Goal: Task Accomplishment & Management: Use online tool/utility

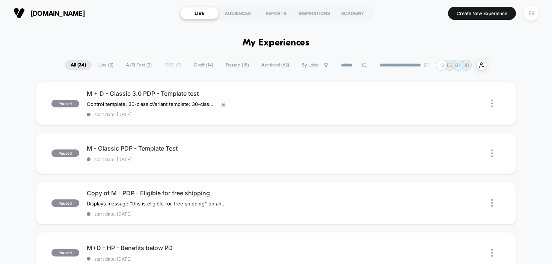
click at [101, 65] on span "Live ( 2 )" at bounding box center [106, 65] width 26 height 10
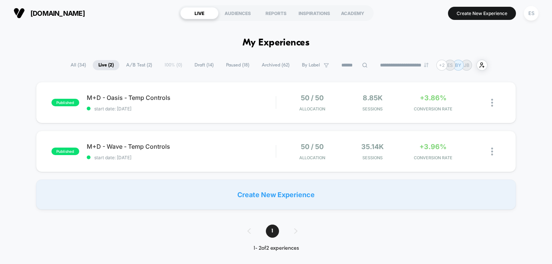
click at [72, 67] on span "All ( 34 )" at bounding box center [78, 65] width 27 height 10
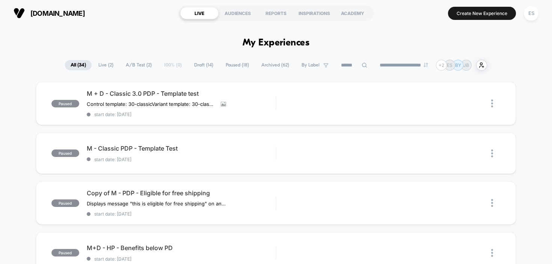
click at [197, 69] on span "Draft ( 14 )" at bounding box center [203, 65] width 30 height 10
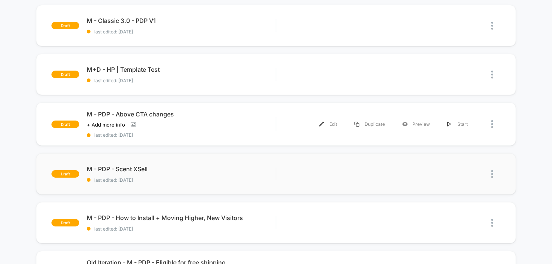
scroll to position [167, 0]
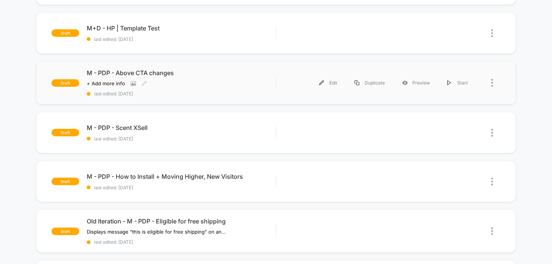
click at [170, 71] on span "M - PDP - Above CTA changes" at bounding box center [181, 73] width 189 height 8
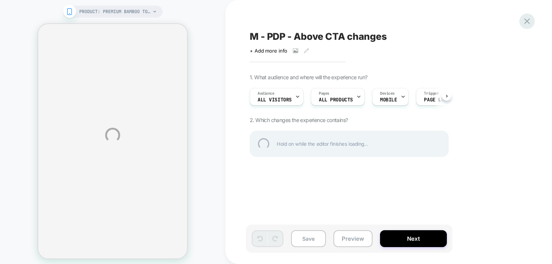
click at [526, 18] on div at bounding box center [526, 21] width 15 height 15
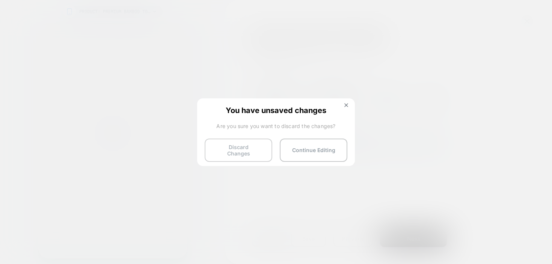
click at [242, 146] on button "Discard Changes" at bounding box center [239, 149] width 68 height 23
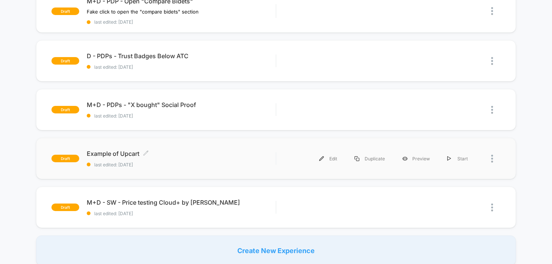
scroll to position [460, 0]
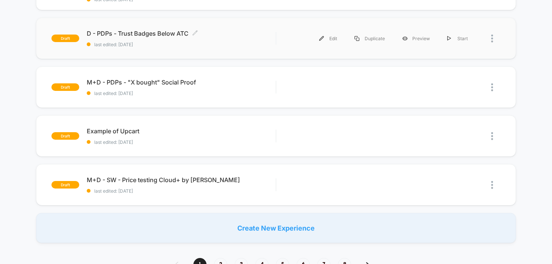
click at [164, 36] on div "D - PDPs - Trust Badges Below ATC Click to edit experience details Click to edi…" at bounding box center [181, 39] width 189 height 18
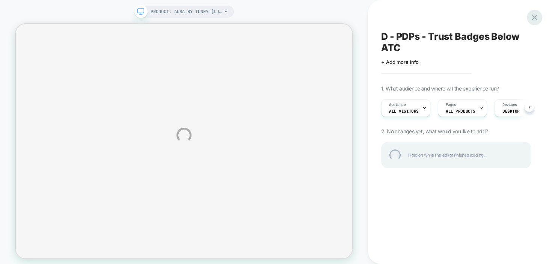
click at [536, 17] on div at bounding box center [534, 17] width 15 height 15
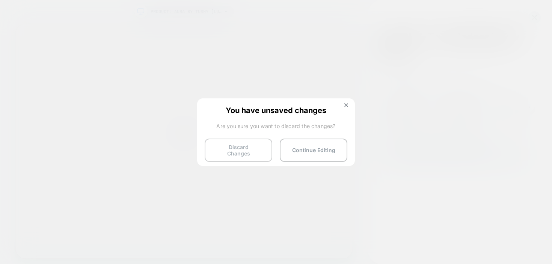
click at [252, 148] on button "Discard Changes" at bounding box center [239, 149] width 68 height 23
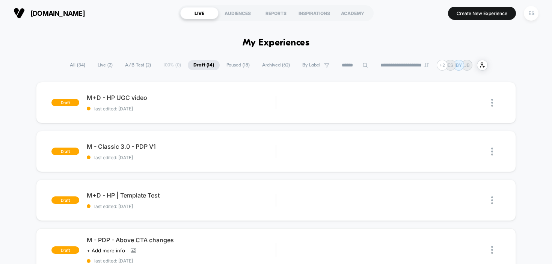
click at [59, 19] on section "[DOMAIN_NAME]" at bounding box center [91, 13] width 161 height 19
click at [62, 13] on span "[DOMAIN_NAME]" at bounding box center [57, 13] width 54 height 8
